Goal: Navigation & Orientation: Find specific page/section

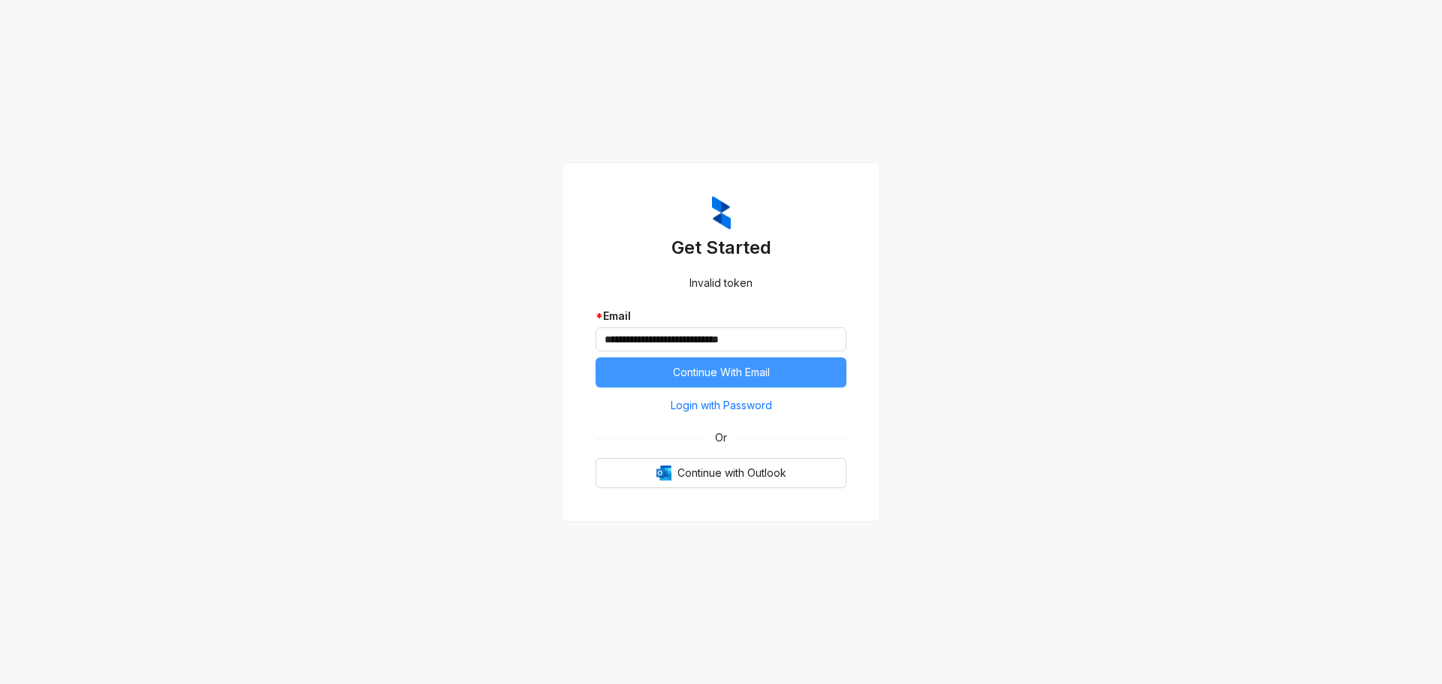
click at [745, 364] on span "Continue With Email" at bounding box center [721, 372] width 97 height 17
click at [743, 406] on span "Login with Password" at bounding box center [721, 405] width 101 height 17
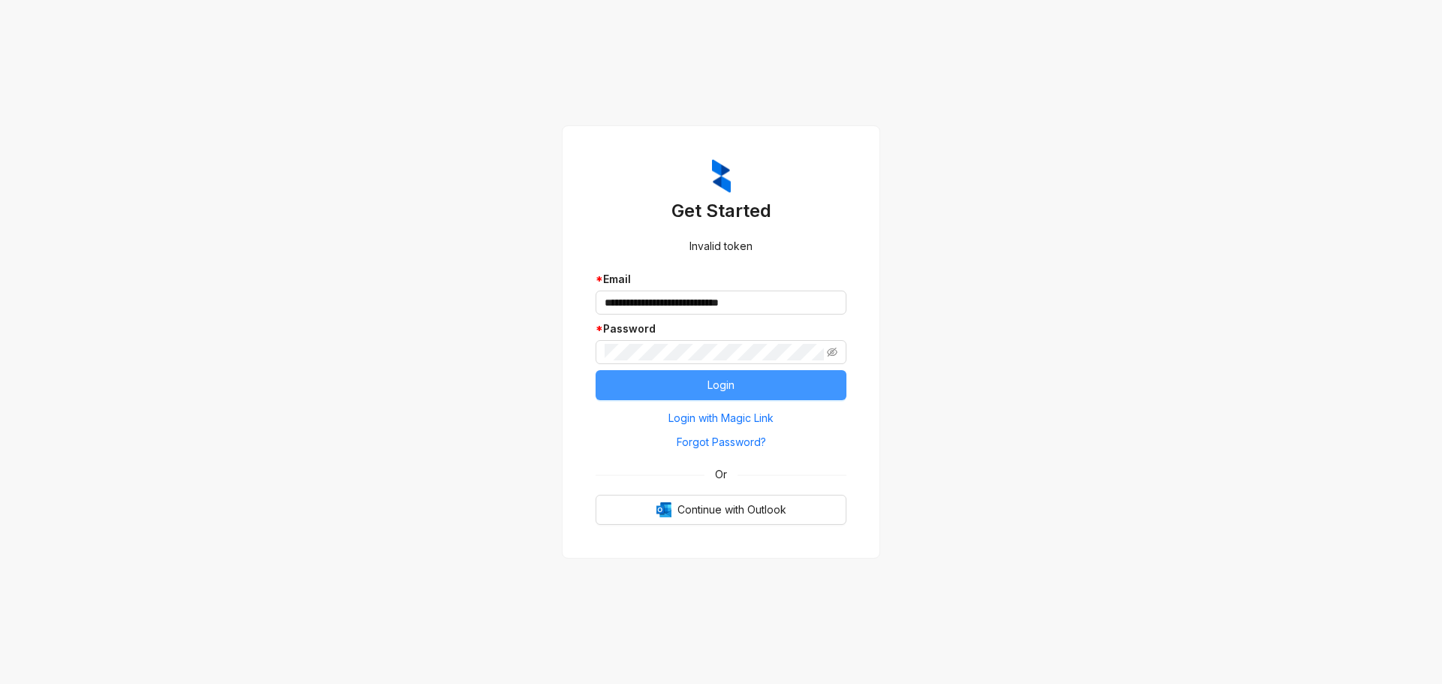
click at [620, 381] on button "Login" at bounding box center [720, 385] width 251 height 30
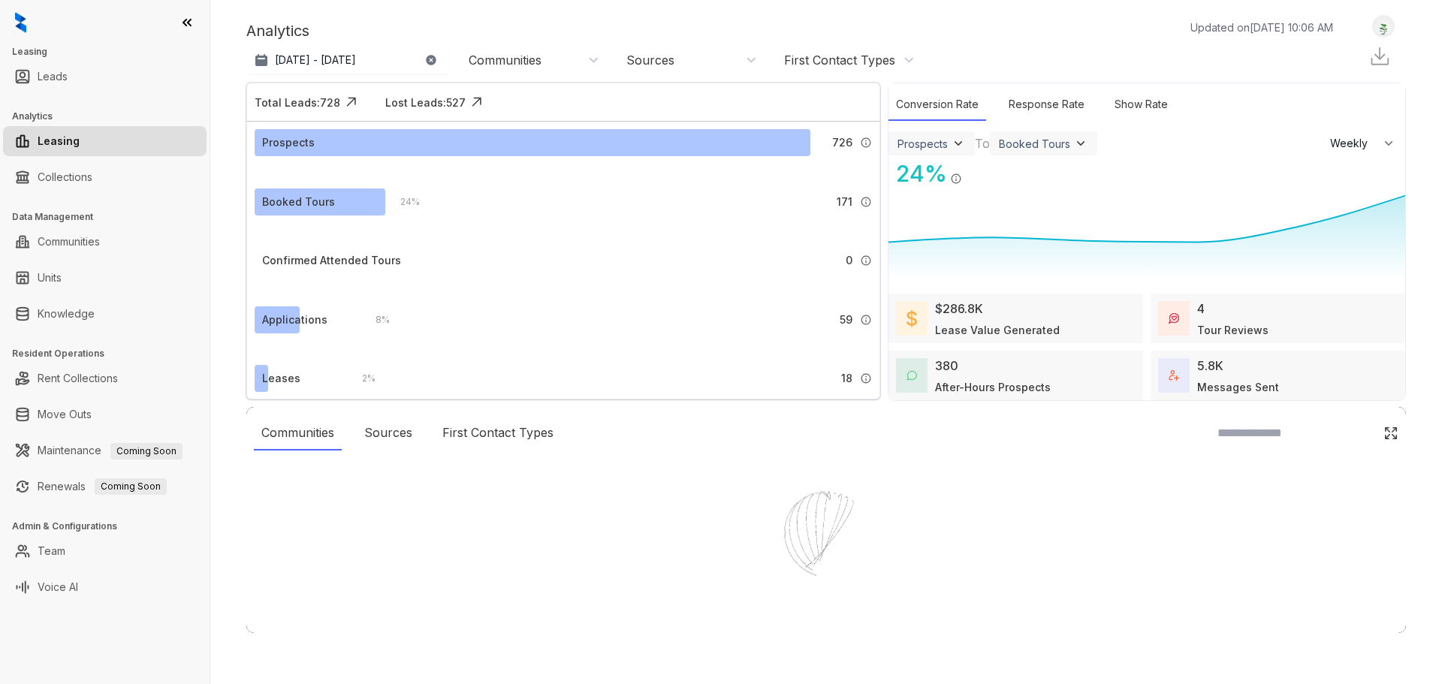
select select "******"
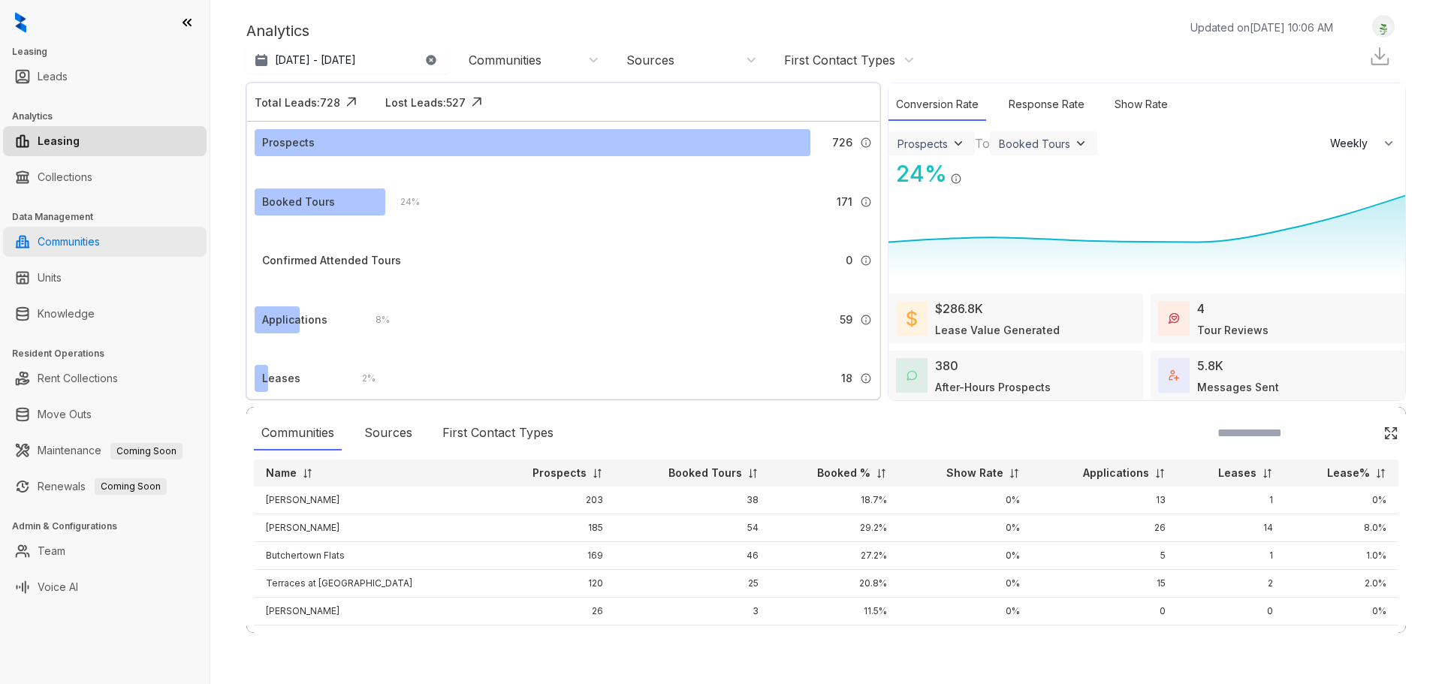
click at [100, 243] on link "Communities" at bounding box center [69, 242] width 62 height 30
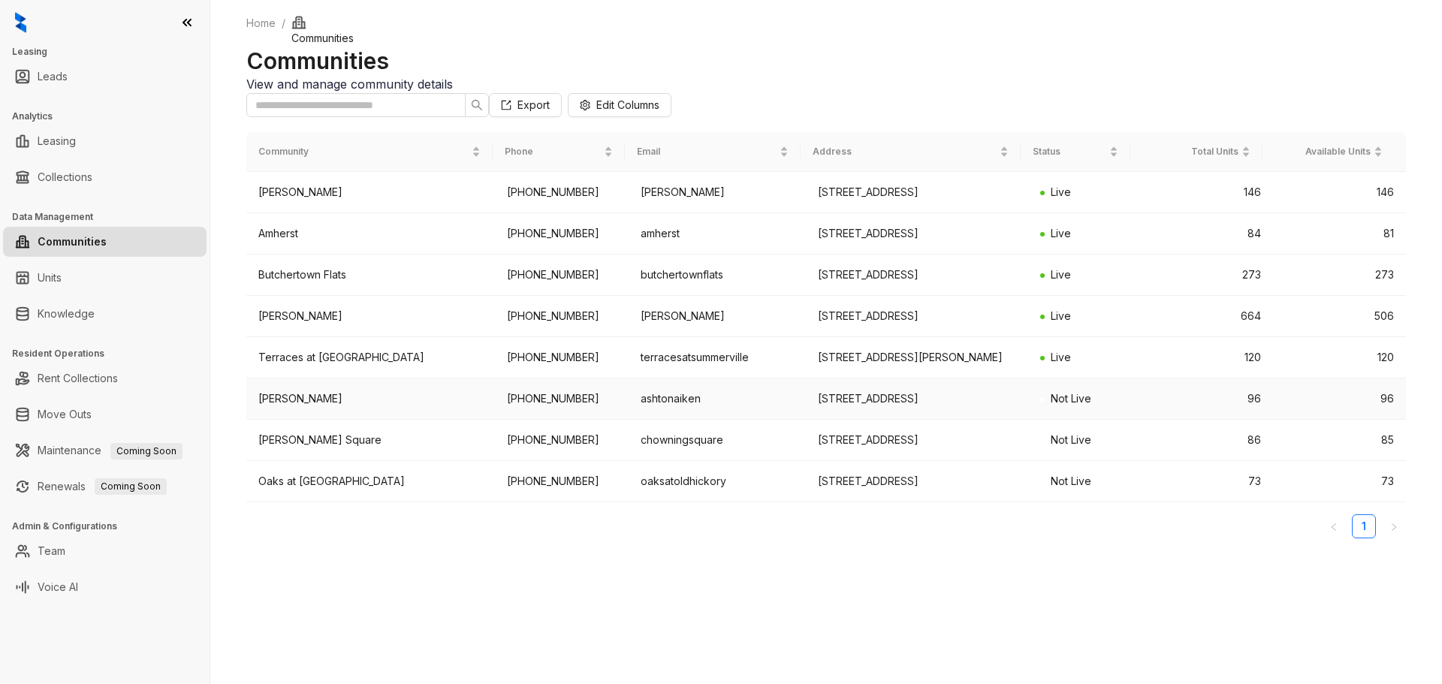
click at [288, 407] on div "[PERSON_NAME]" at bounding box center [370, 398] width 225 height 17
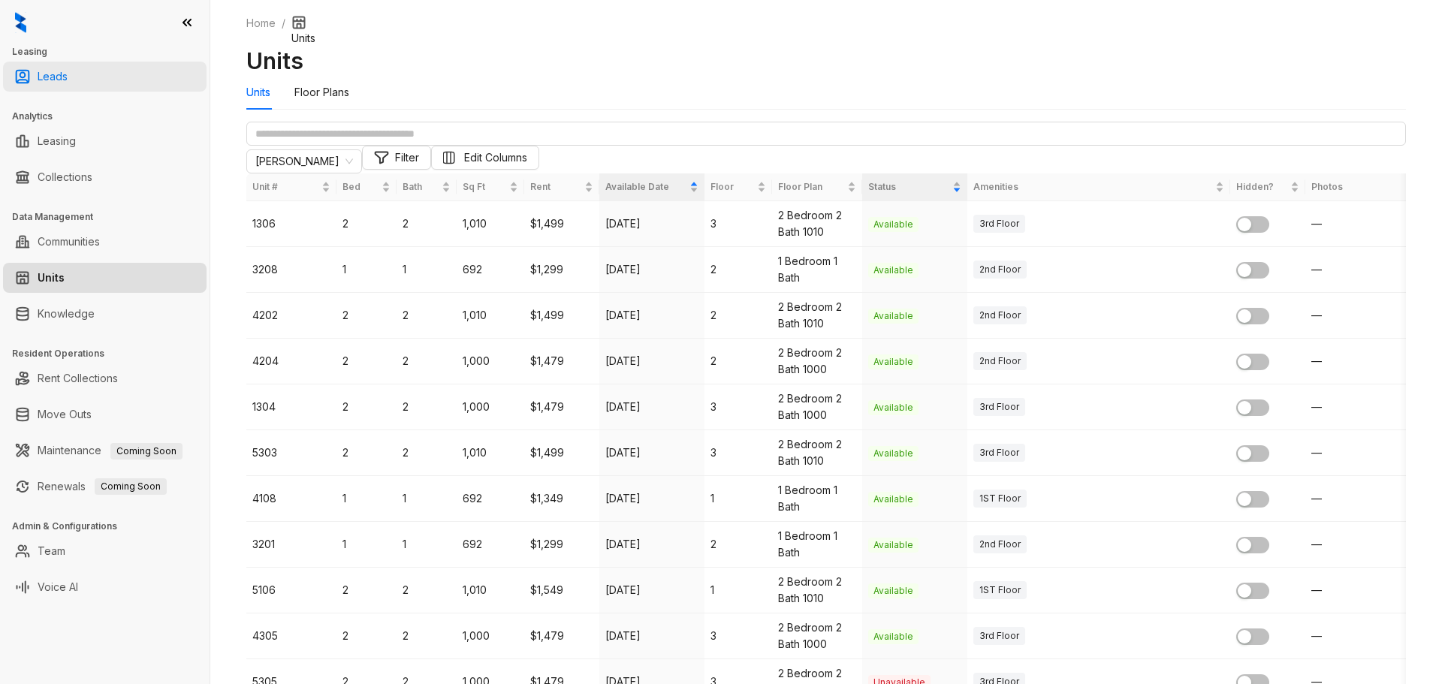
click at [68, 70] on link "Leads" at bounding box center [53, 77] width 30 height 30
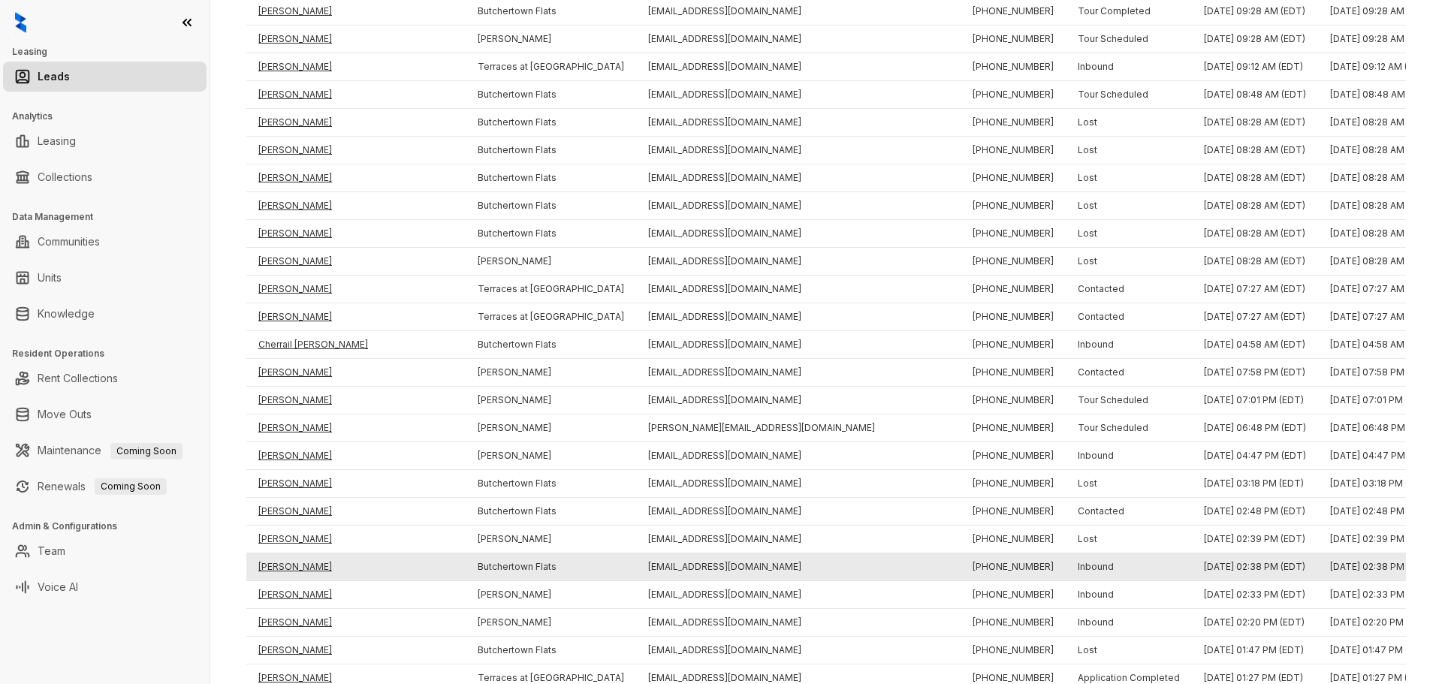
scroll to position [2103, 0]
